Goal: Task Accomplishment & Management: Manage account settings

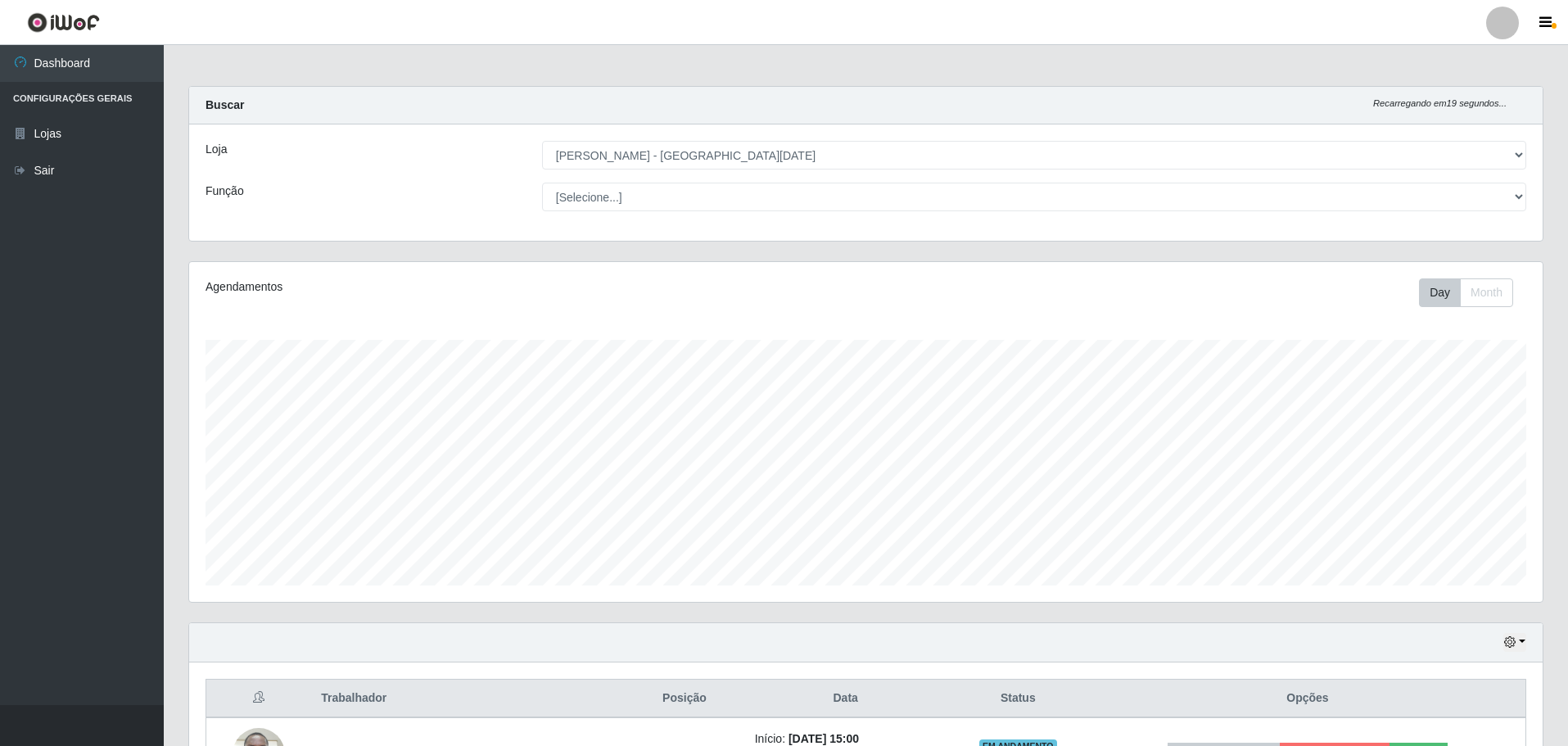
select select "527"
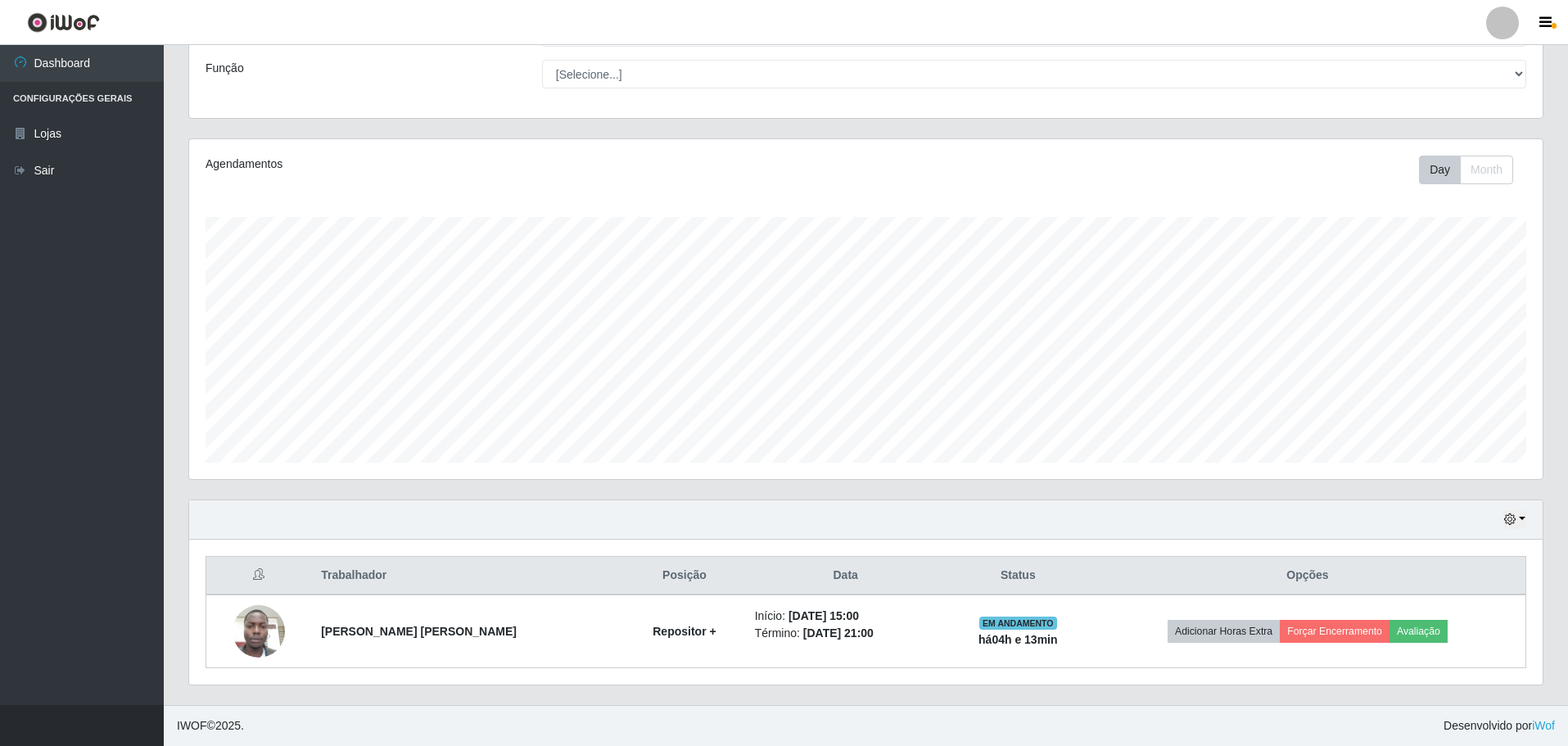
scroll to position [340, 1353]
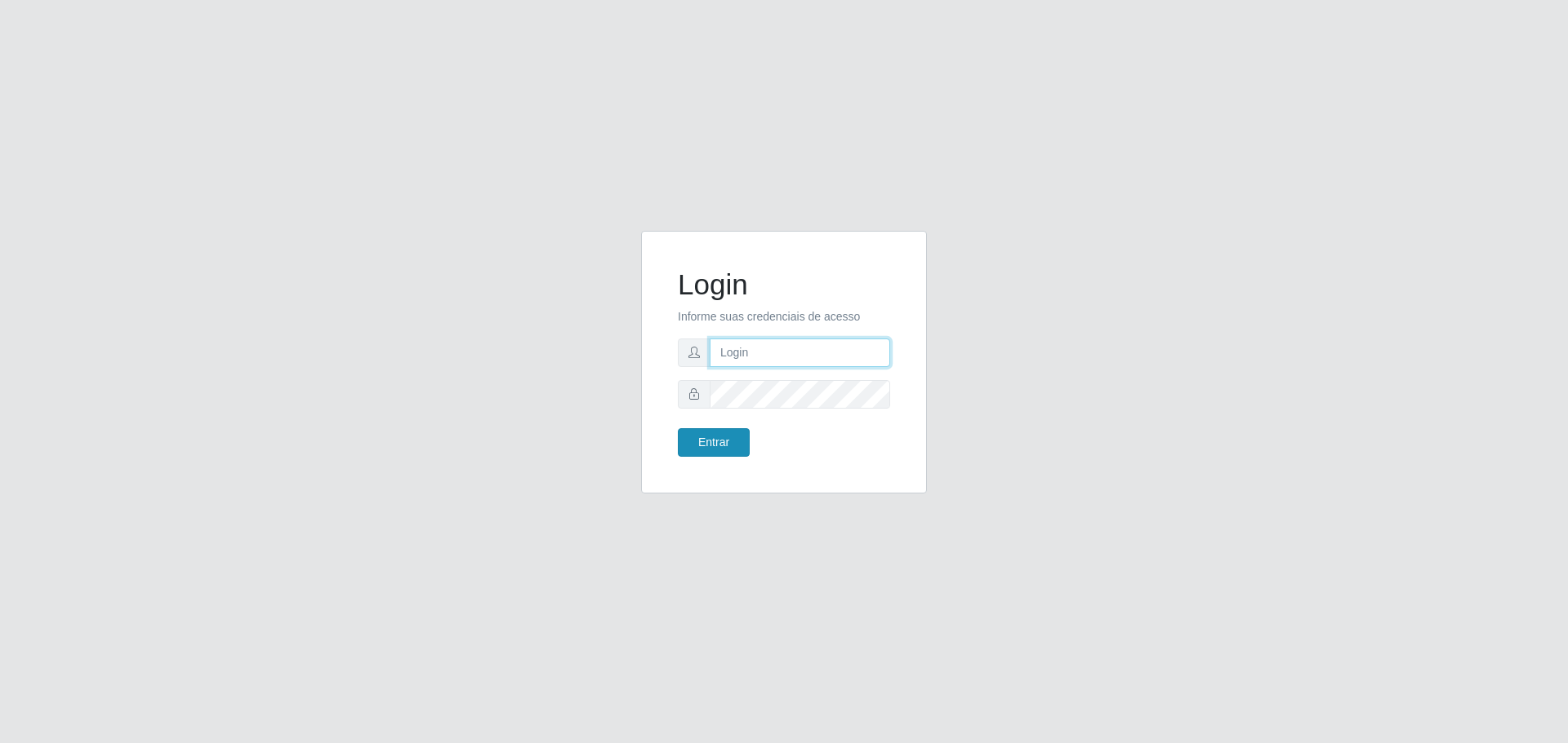
type input "[EMAIL_ADDRESS][DOMAIN_NAME]"
click at [710, 452] on button "Entrar" at bounding box center [714, 442] width 72 height 29
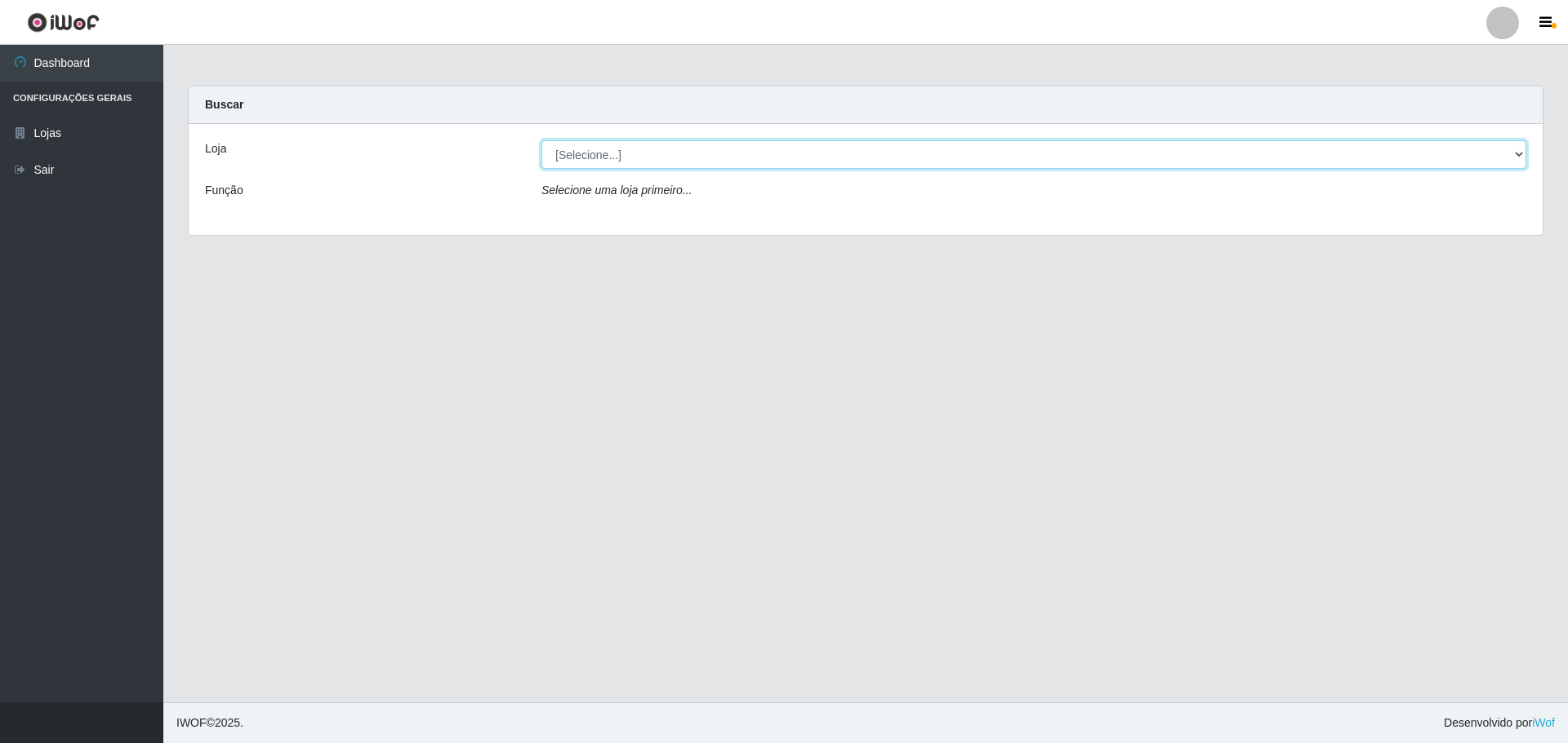
click at [716, 160] on select "[Selecione...] Carone - Santa Lucia" at bounding box center [1034, 154] width 985 height 29
select select "527"
click at [541, 140] on select "[Selecione...] Carone - Santa Lucia" at bounding box center [1034, 154] width 985 height 29
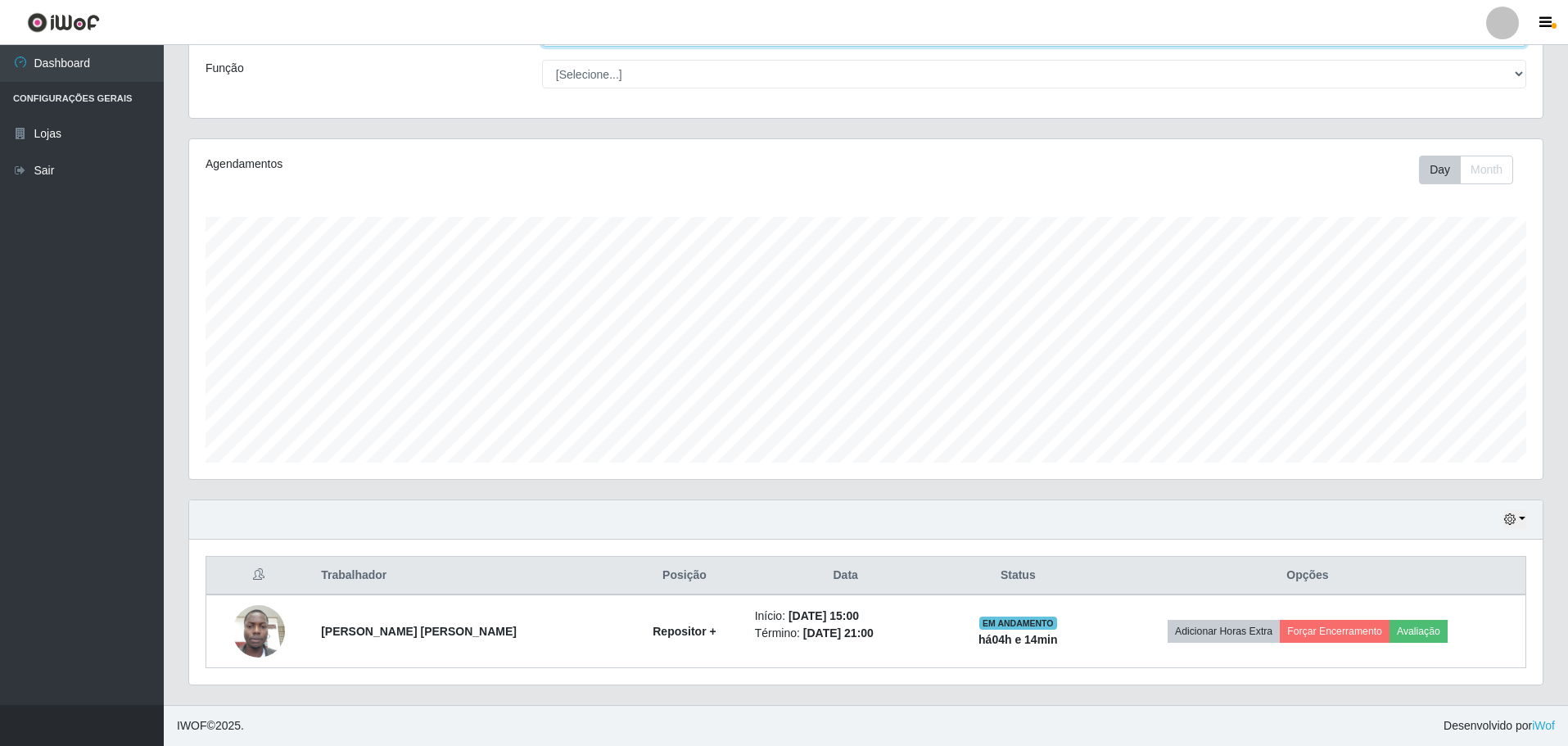
scroll to position [41, 0]
